Goal: Transaction & Acquisition: Purchase product/service

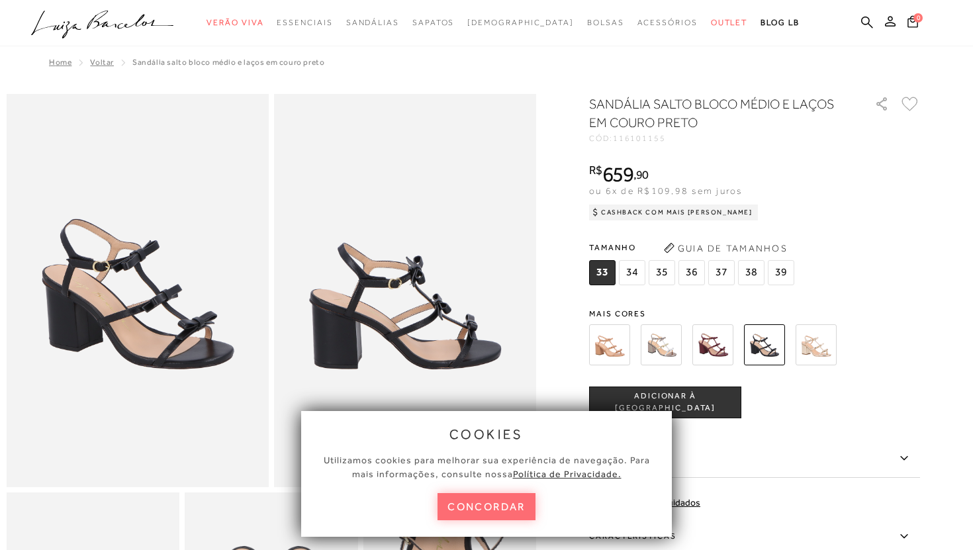
click at [491, 510] on button "concordar" at bounding box center [487, 506] width 98 height 27
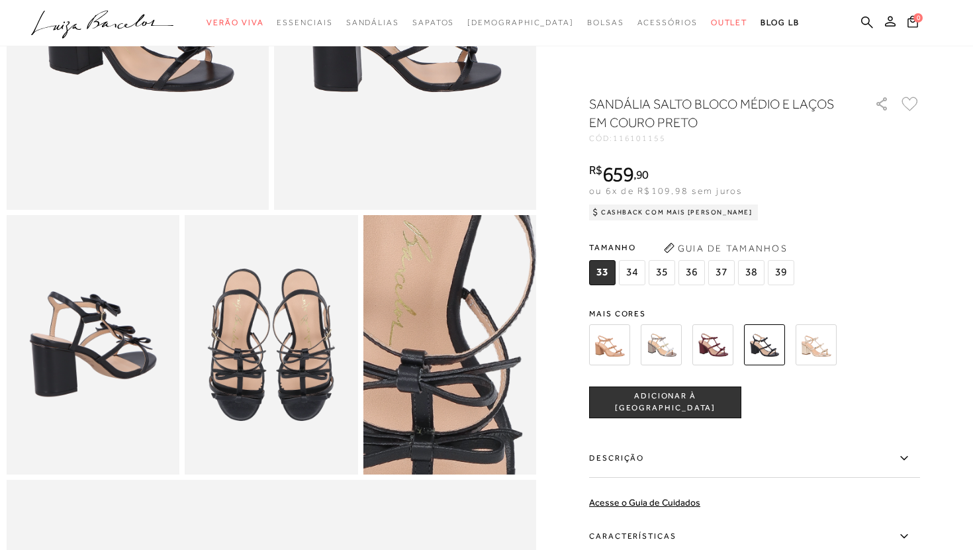
scroll to position [278, 0]
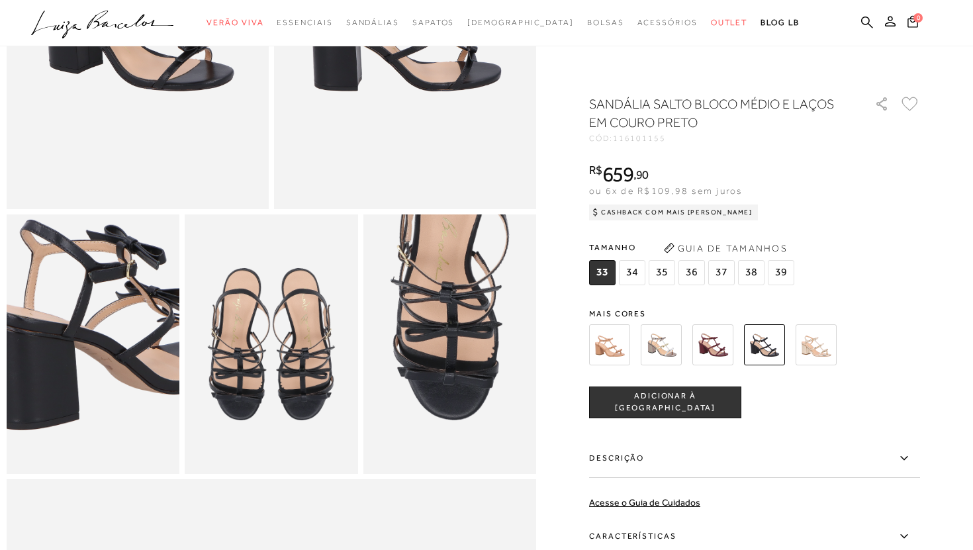
click at [75, 362] on img at bounding box center [111, 326] width 346 height 519
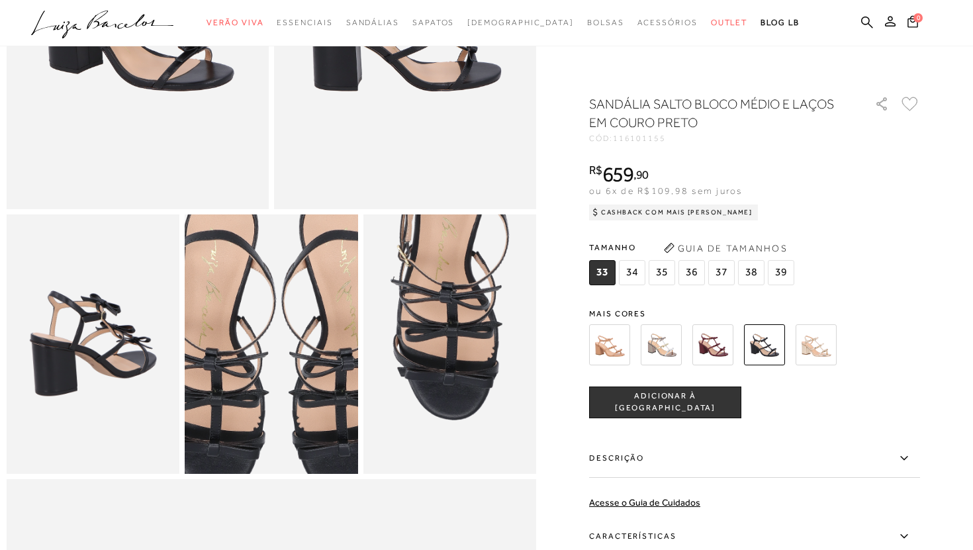
click at [263, 348] on img at bounding box center [280, 340] width 346 height 519
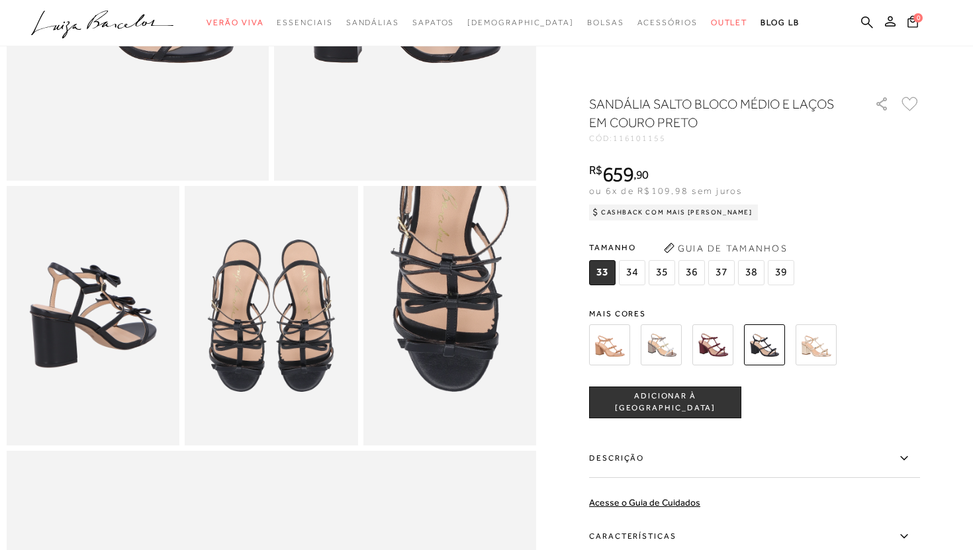
scroll to position [310, 0]
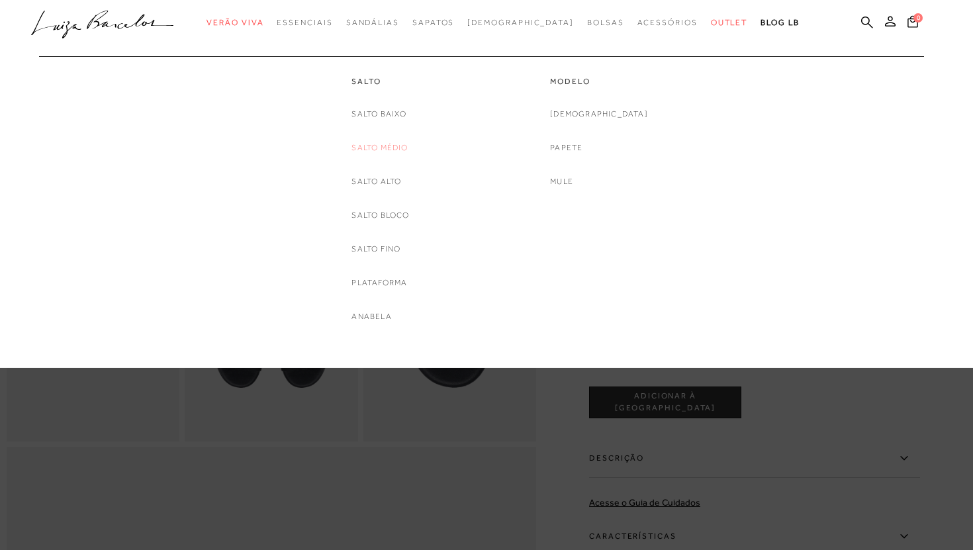
click at [368, 143] on link "Salto Médio" at bounding box center [380, 148] width 56 height 14
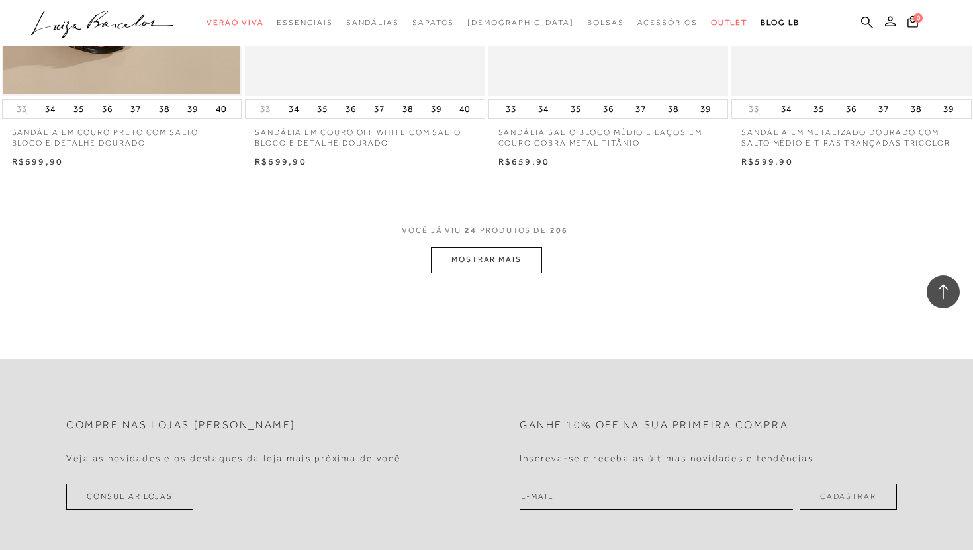
scroll to position [2625, 0]
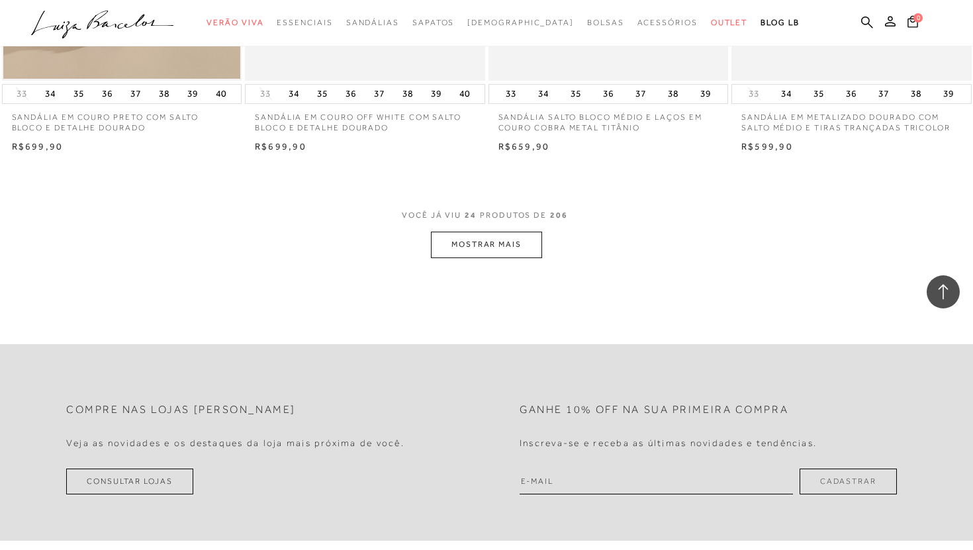
click at [465, 247] on button "MOSTRAR MAIS" at bounding box center [486, 245] width 111 height 26
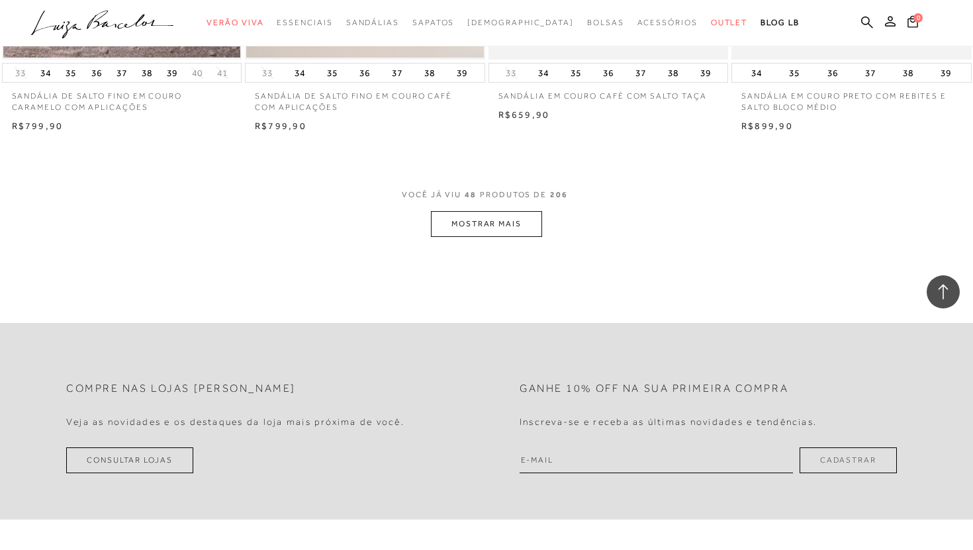
scroll to position [5330, 0]
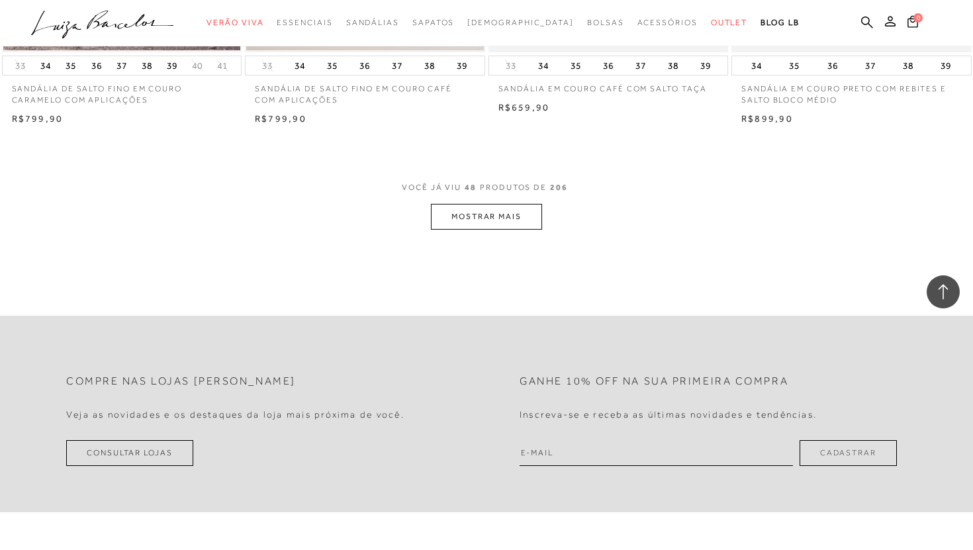
click at [467, 218] on button "MOSTRAR MAIS" at bounding box center [486, 217] width 111 height 26
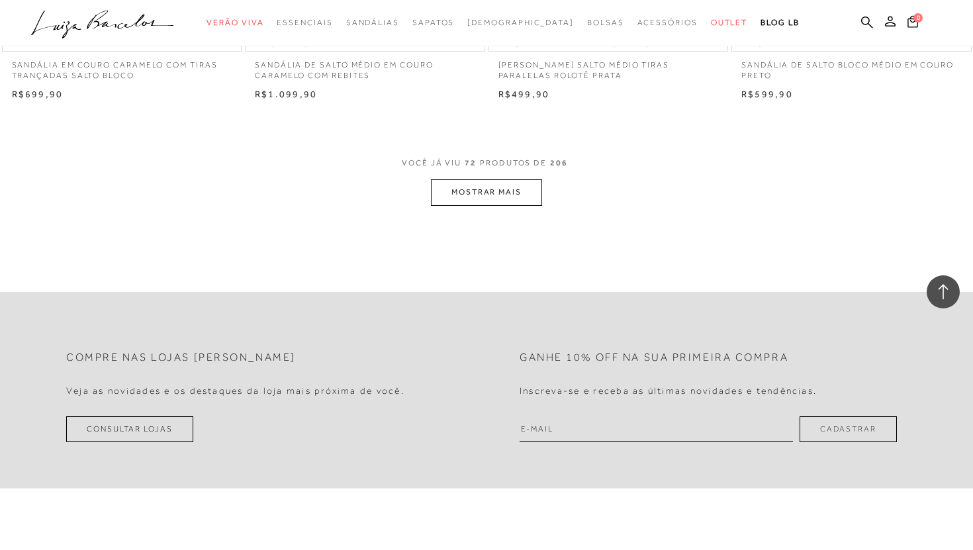
scroll to position [8068, 0]
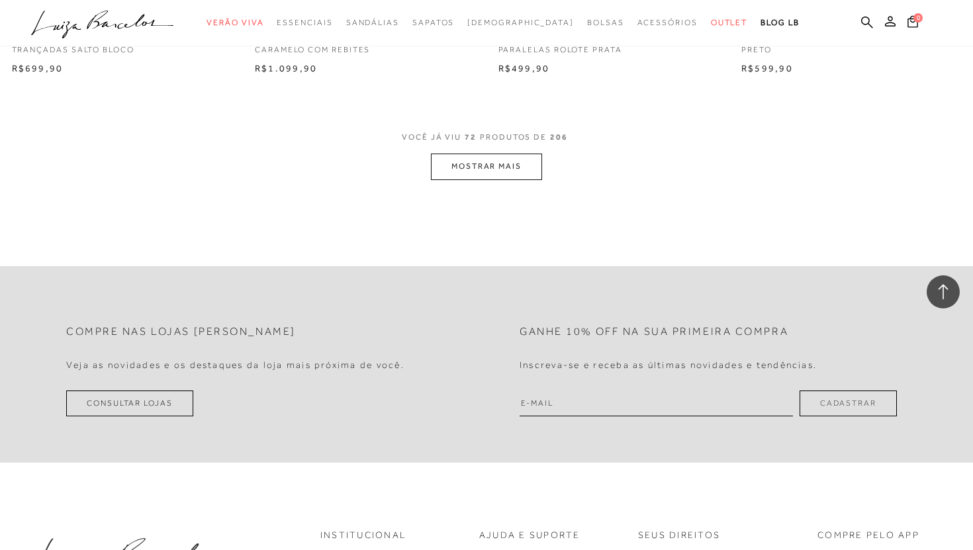
click at [474, 175] on button "MOSTRAR MAIS" at bounding box center [486, 167] width 111 height 26
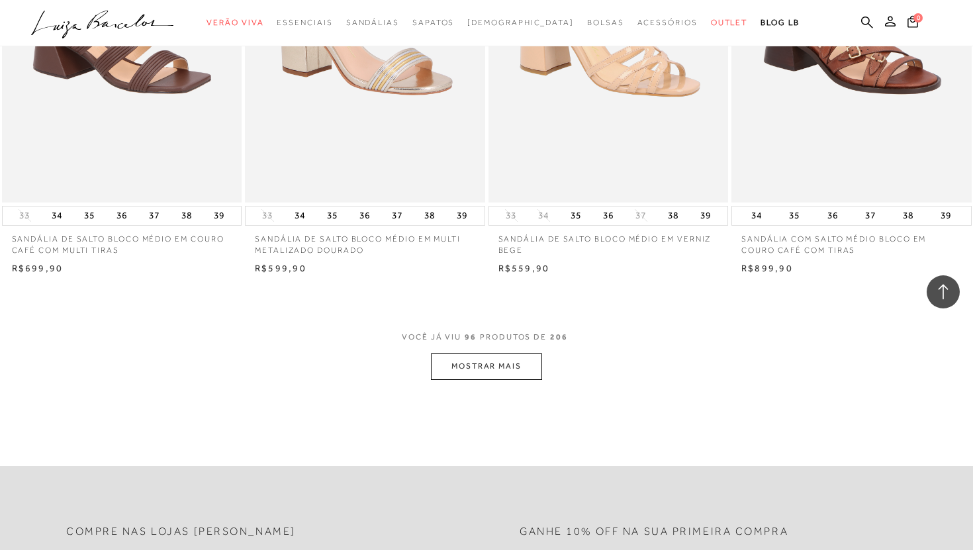
scroll to position [10581, 0]
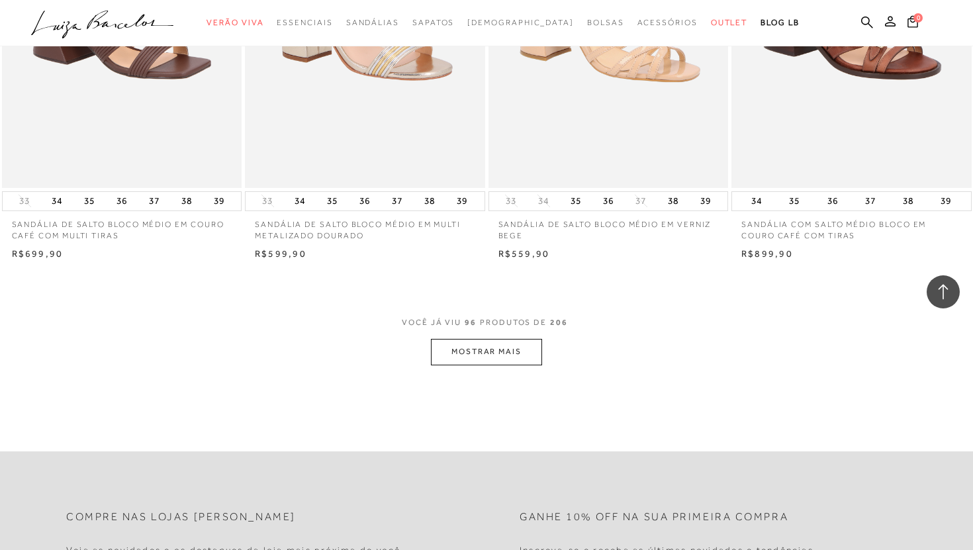
click at [485, 365] on button "MOSTRAR MAIS" at bounding box center [486, 352] width 111 height 26
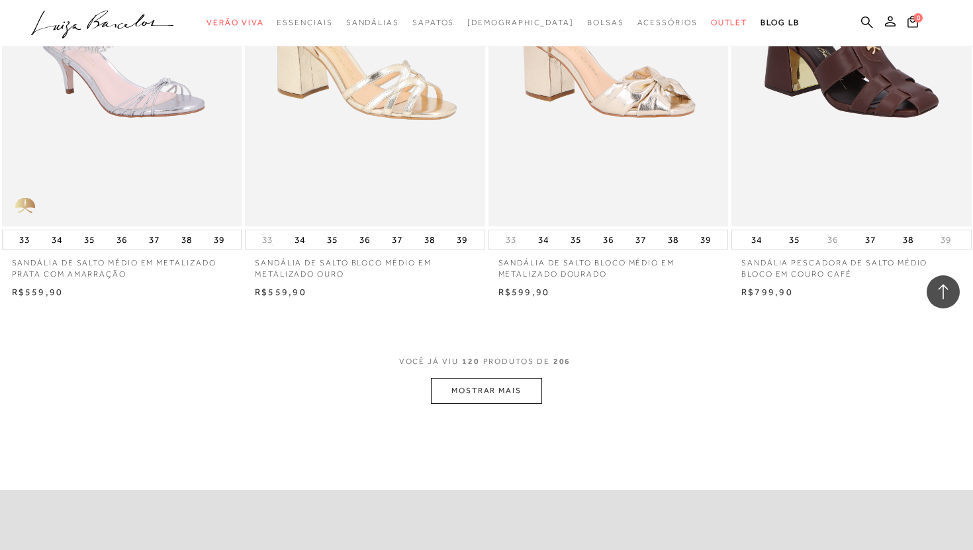
scroll to position [13257, 0]
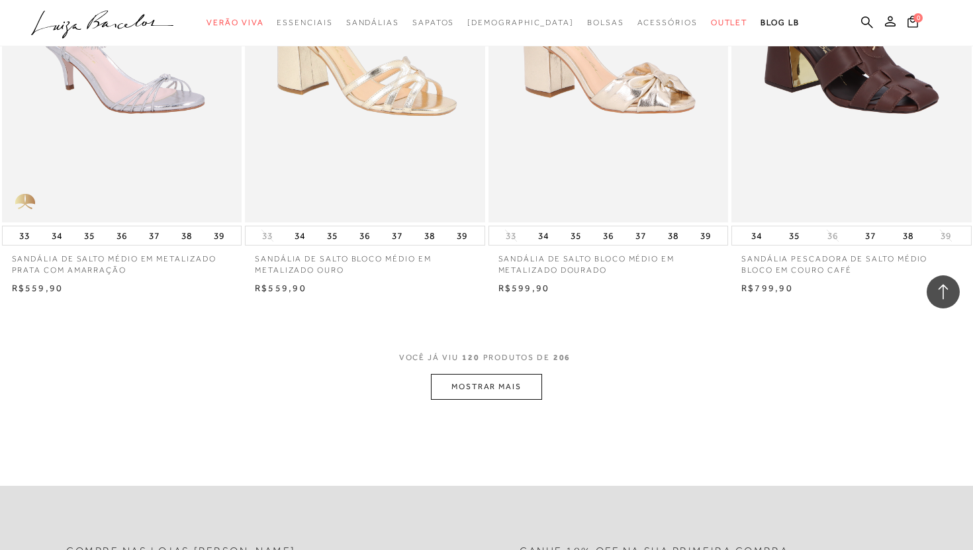
click at [475, 394] on button "MOSTRAR MAIS" at bounding box center [486, 387] width 111 height 26
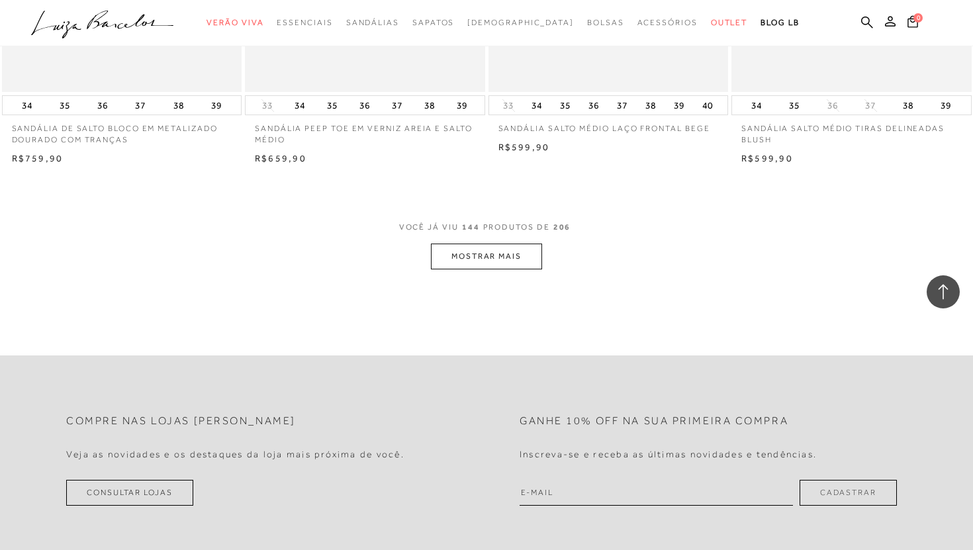
scroll to position [16090, 0]
click at [475, 268] on button "MOSTRAR MAIS" at bounding box center [486, 255] width 111 height 26
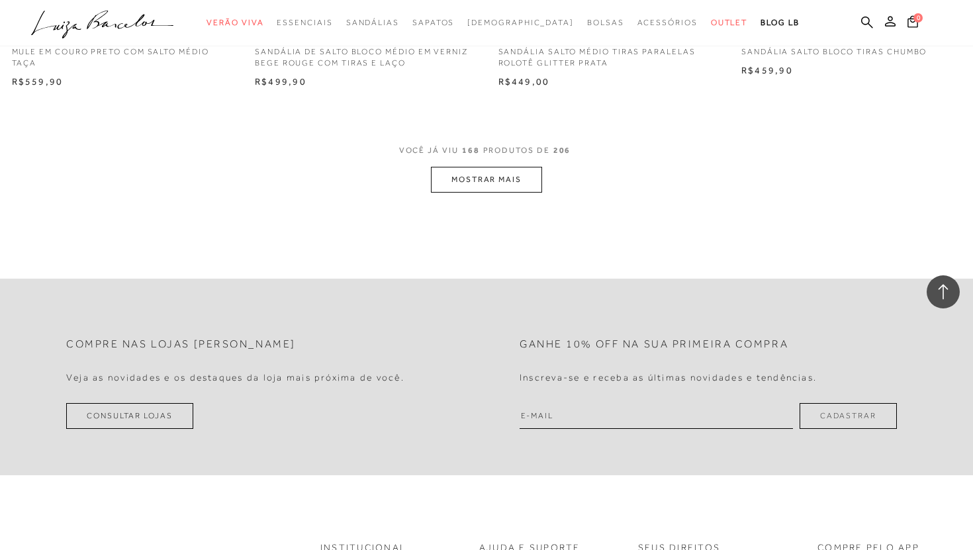
scroll to position [18892, 0]
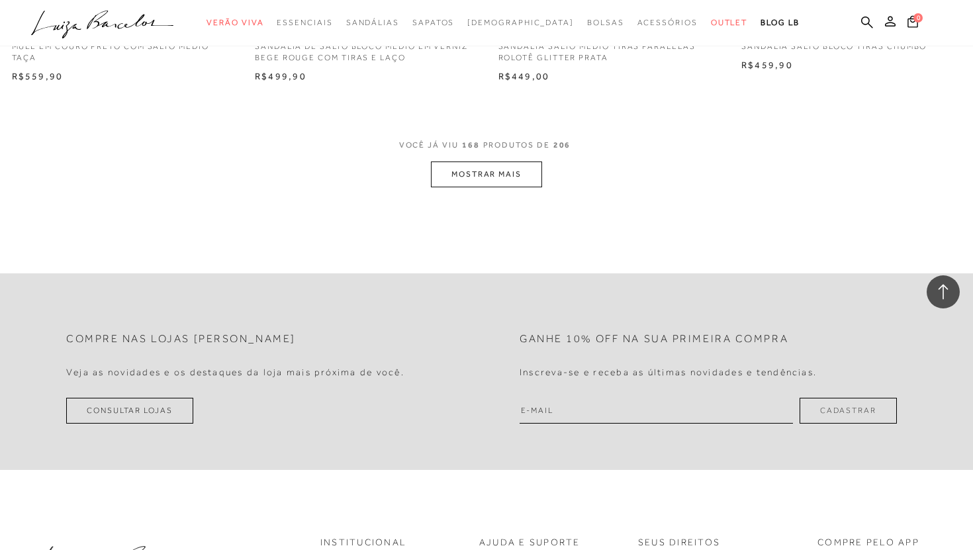
click at [469, 184] on button "MOSTRAR MAIS" at bounding box center [486, 175] width 111 height 26
